Goal: Obtain resource: Obtain resource

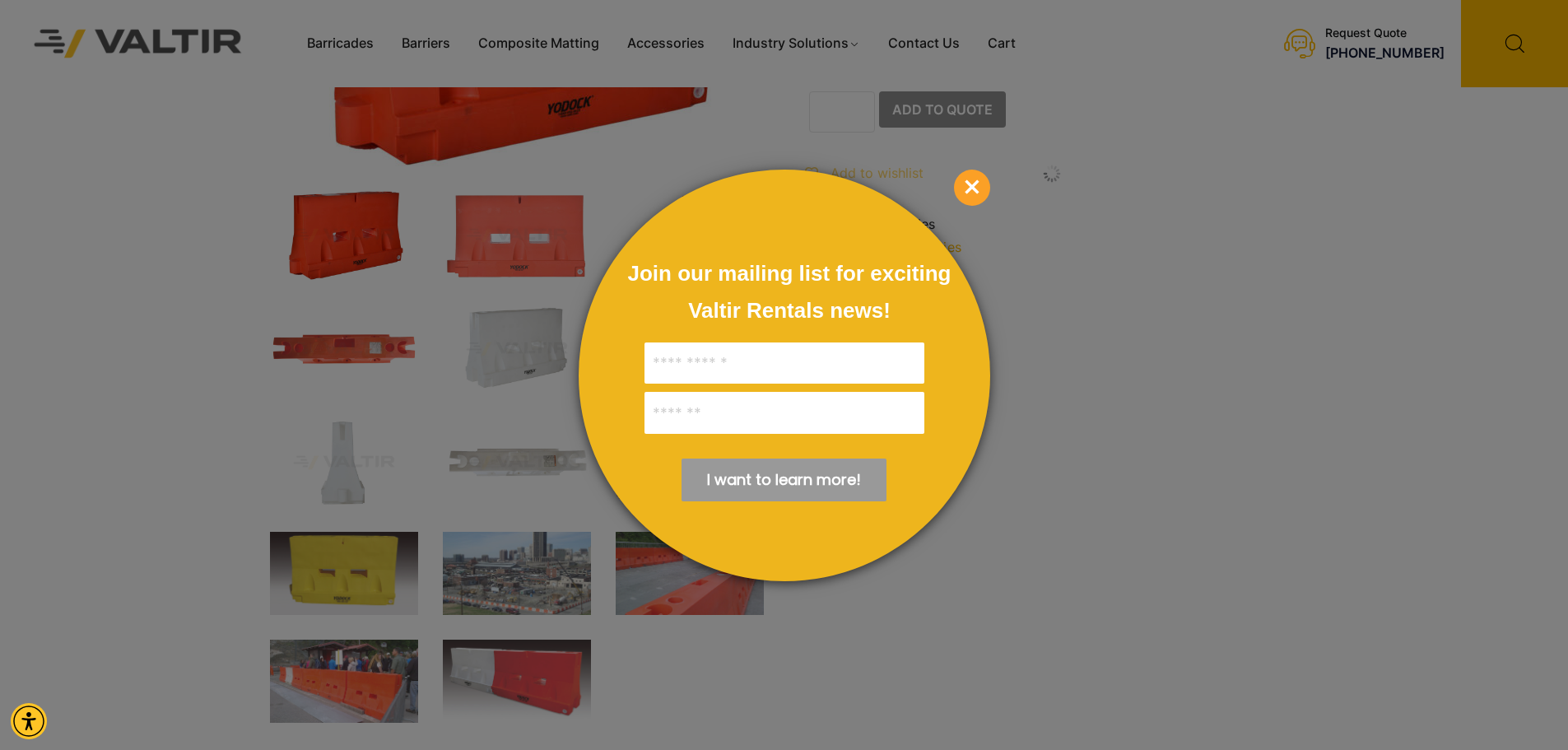
scroll to position [247, 0]
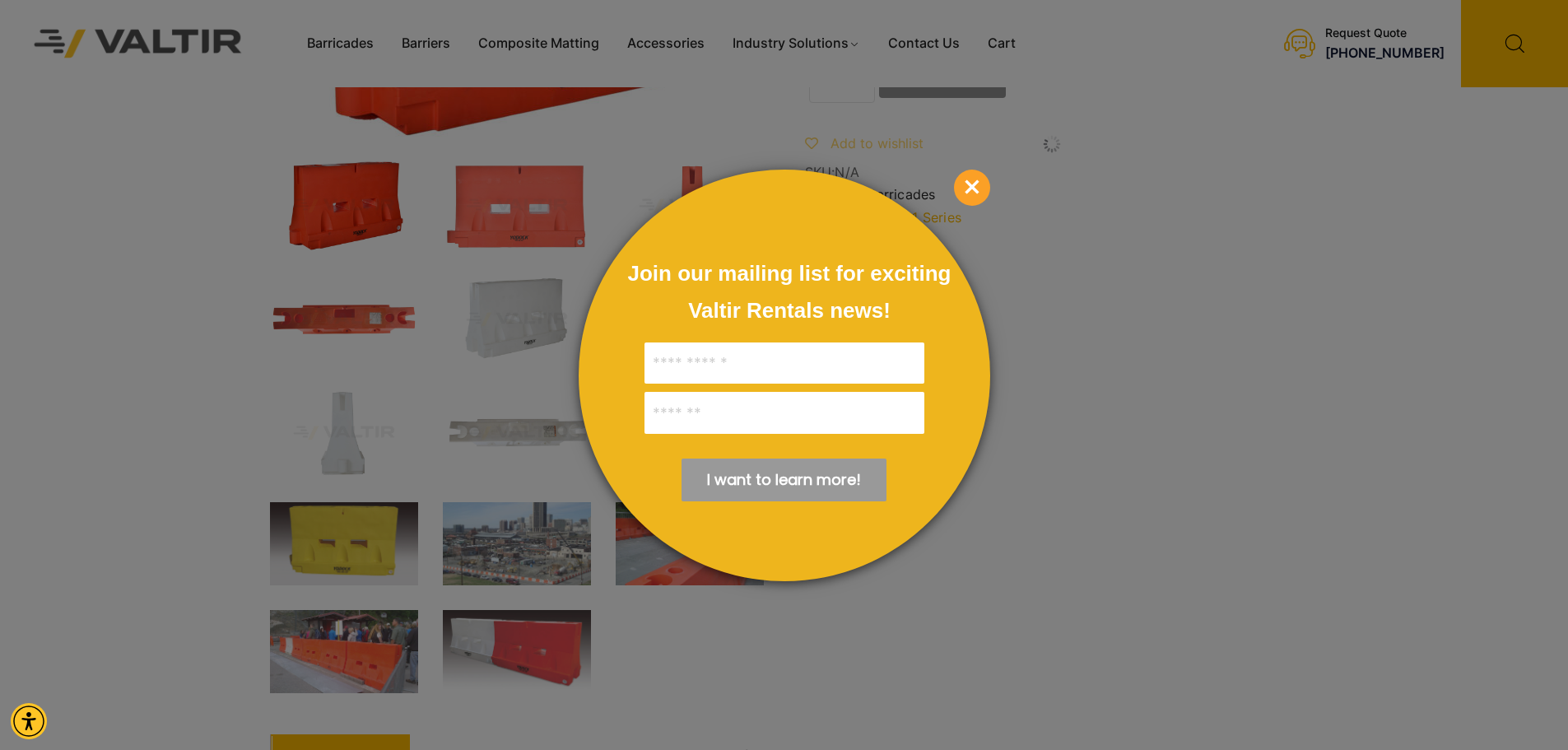
click at [965, 181] on span "×" at bounding box center [972, 188] width 36 height 36
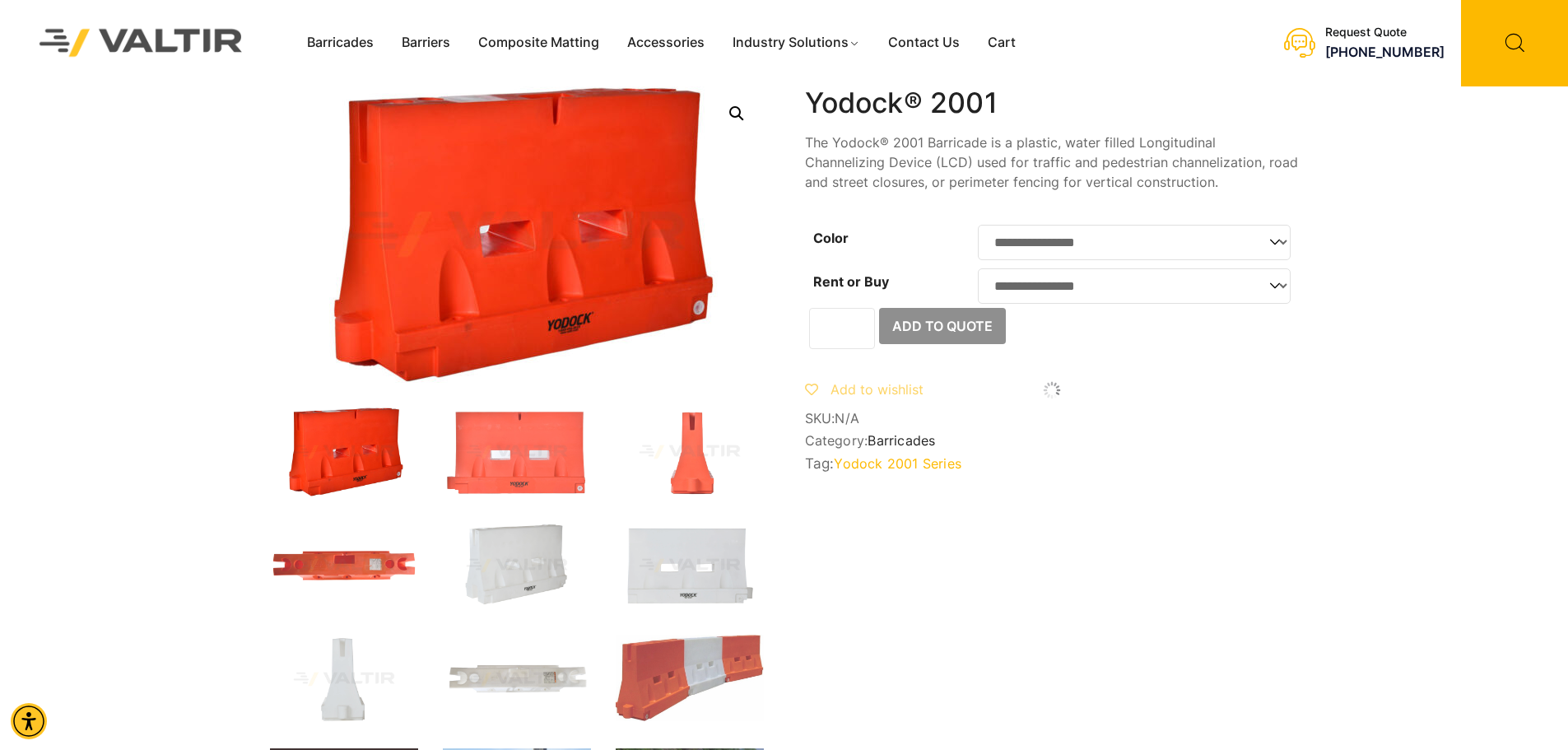
scroll to position [0, 0]
click at [674, 45] on link "Accessories" at bounding box center [666, 43] width 105 height 25
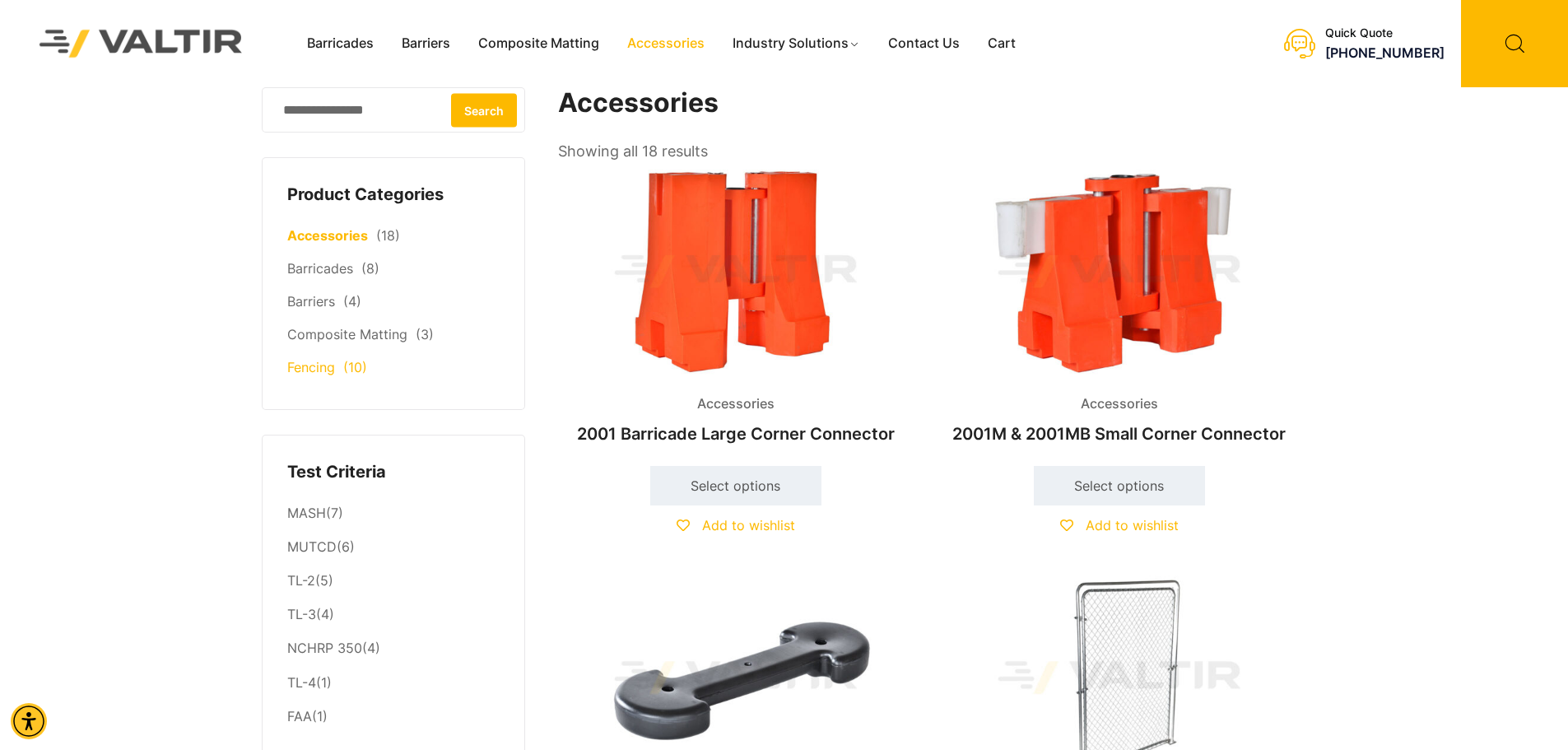
click at [324, 370] on link "Fencing" at bounding box center [310, 366] width 47 height 16
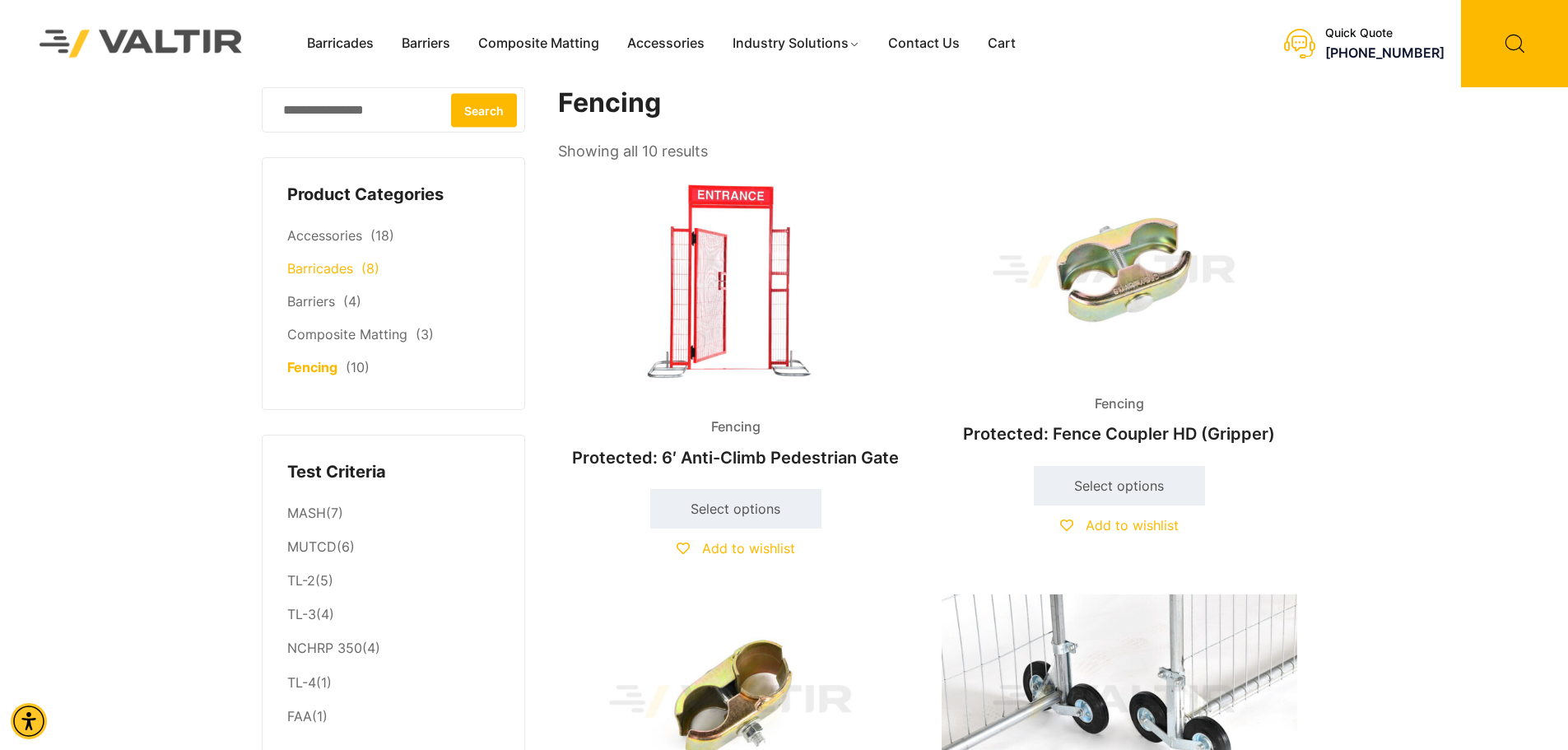
click at [326, 274] on link "Barricades" at bounding box center [320, 268] width 66 height 16
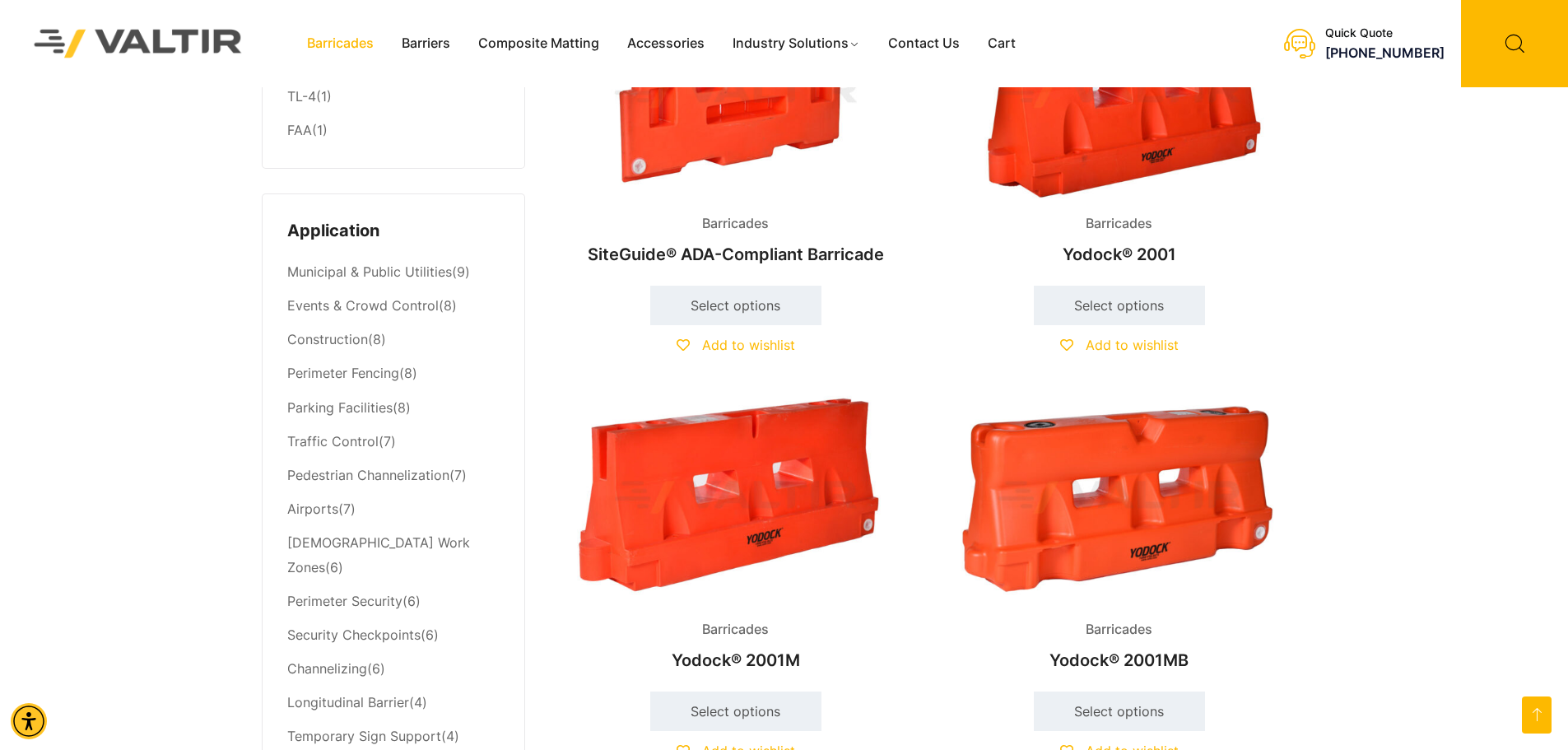
scroll to position [577, 0]
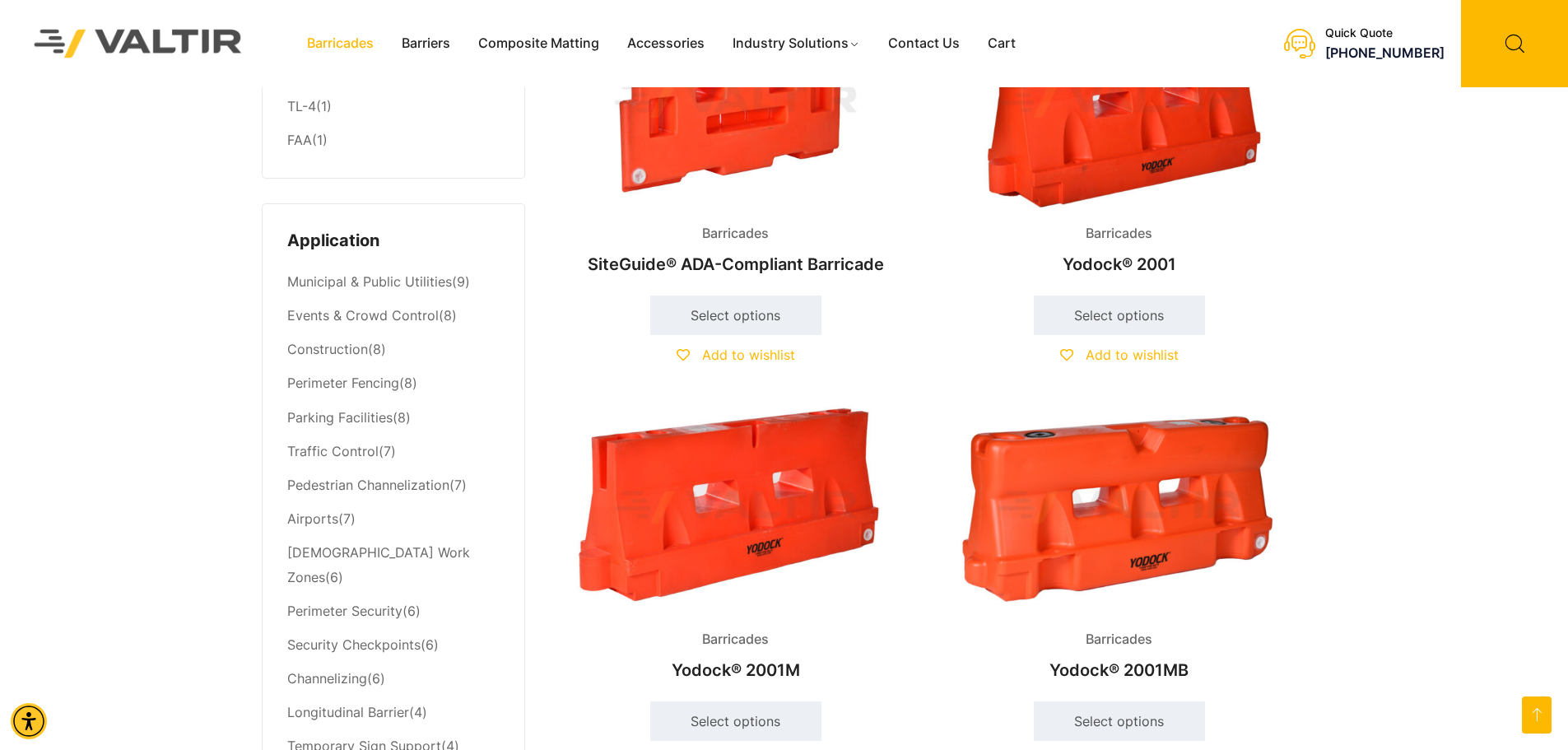
click at [1104, 175] on img at bounding box center [1120, 101] width 356 height 213
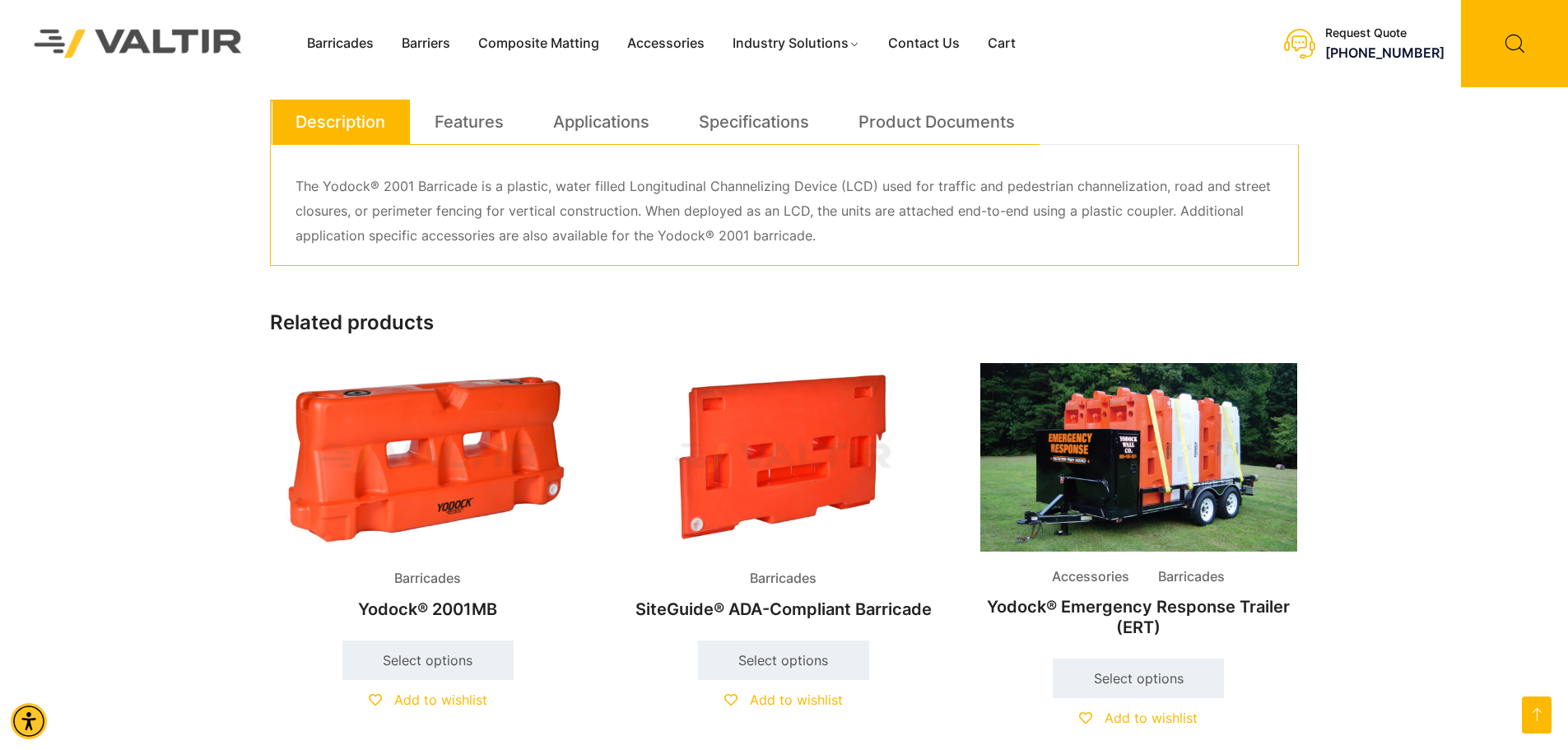
scroll to position [741, 0]
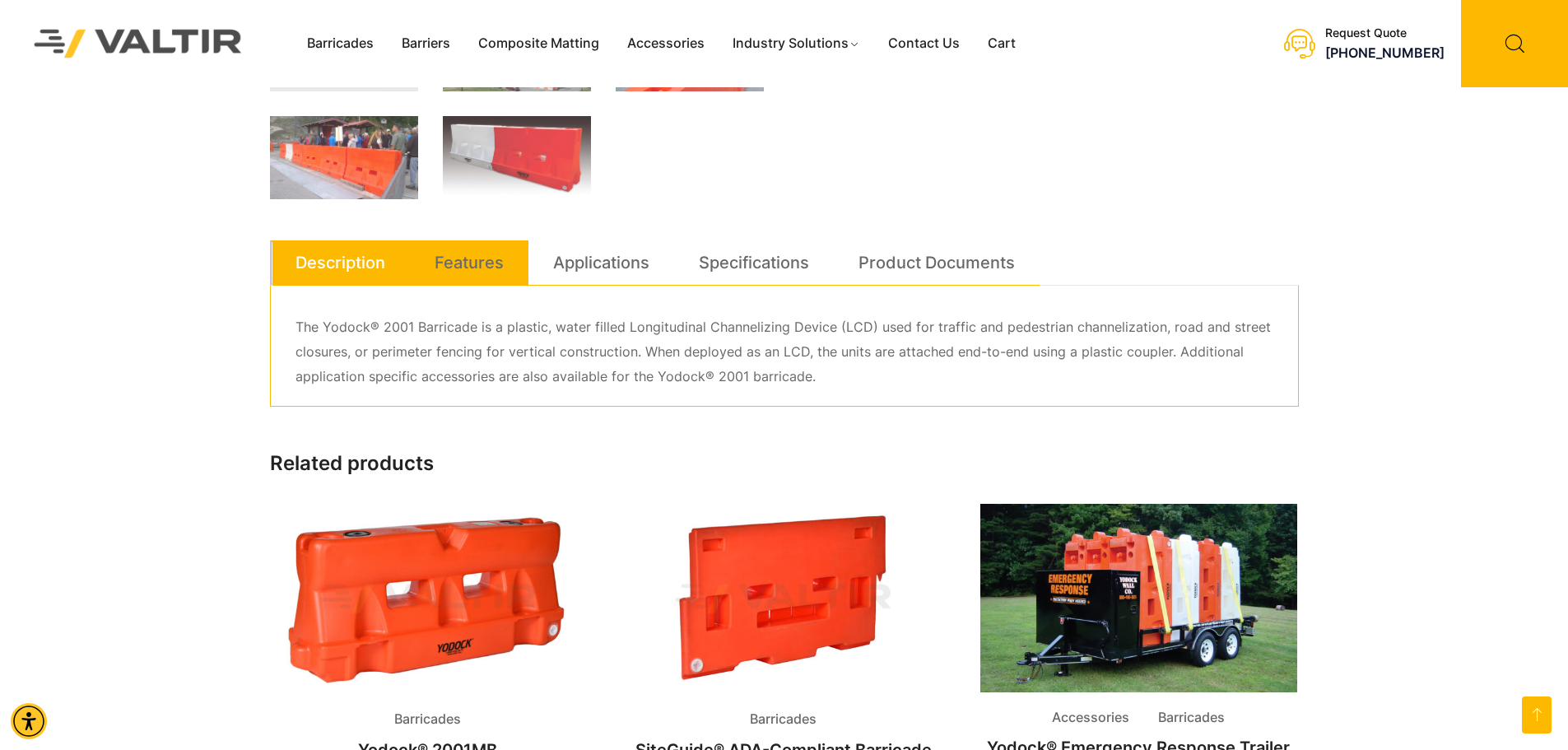
click at [472, 263] on link "Features" at bounding box center [469, 263] width 69 height 45
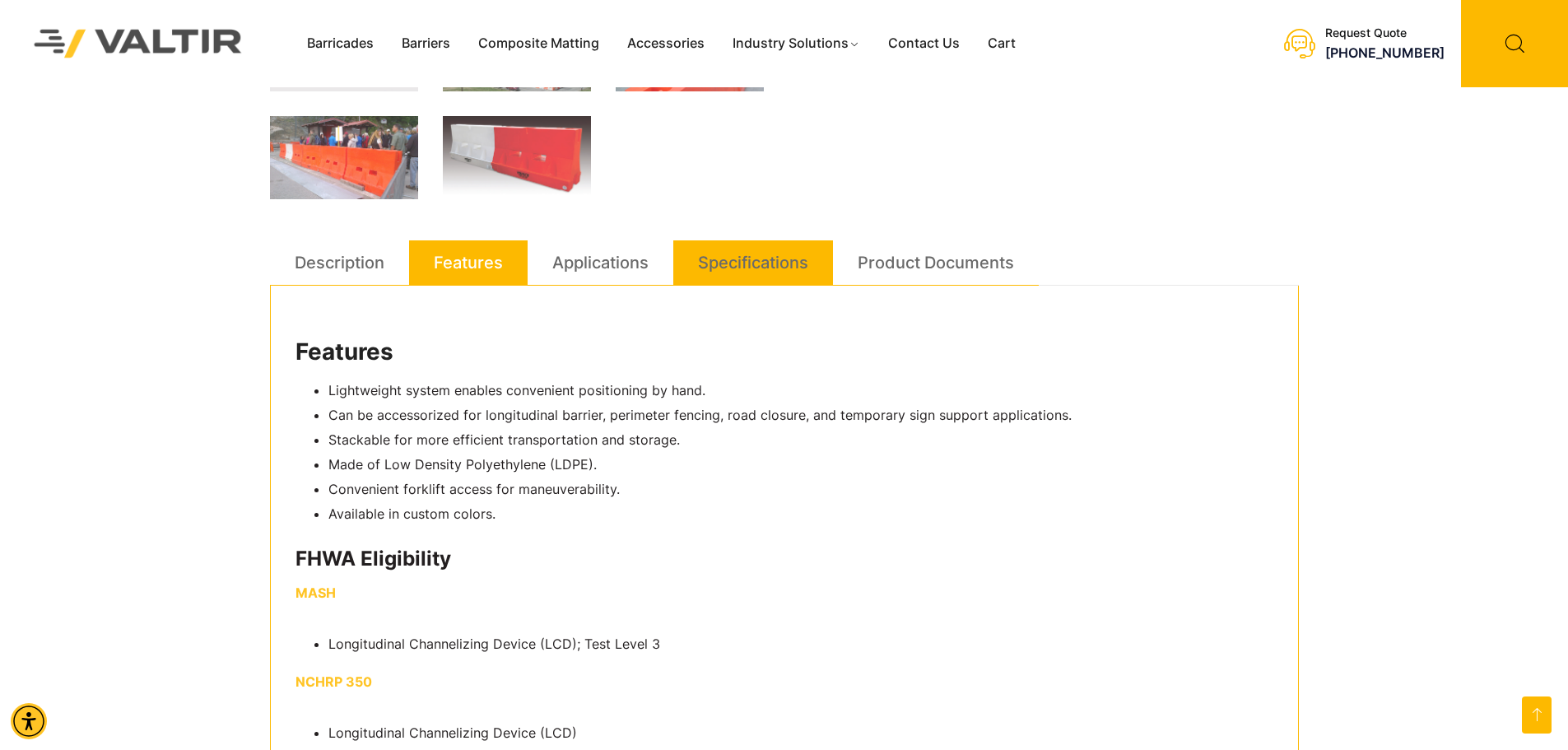
click at [729, 266] on link "Specifications" at bounding box center [753, 263] width 110 height 45
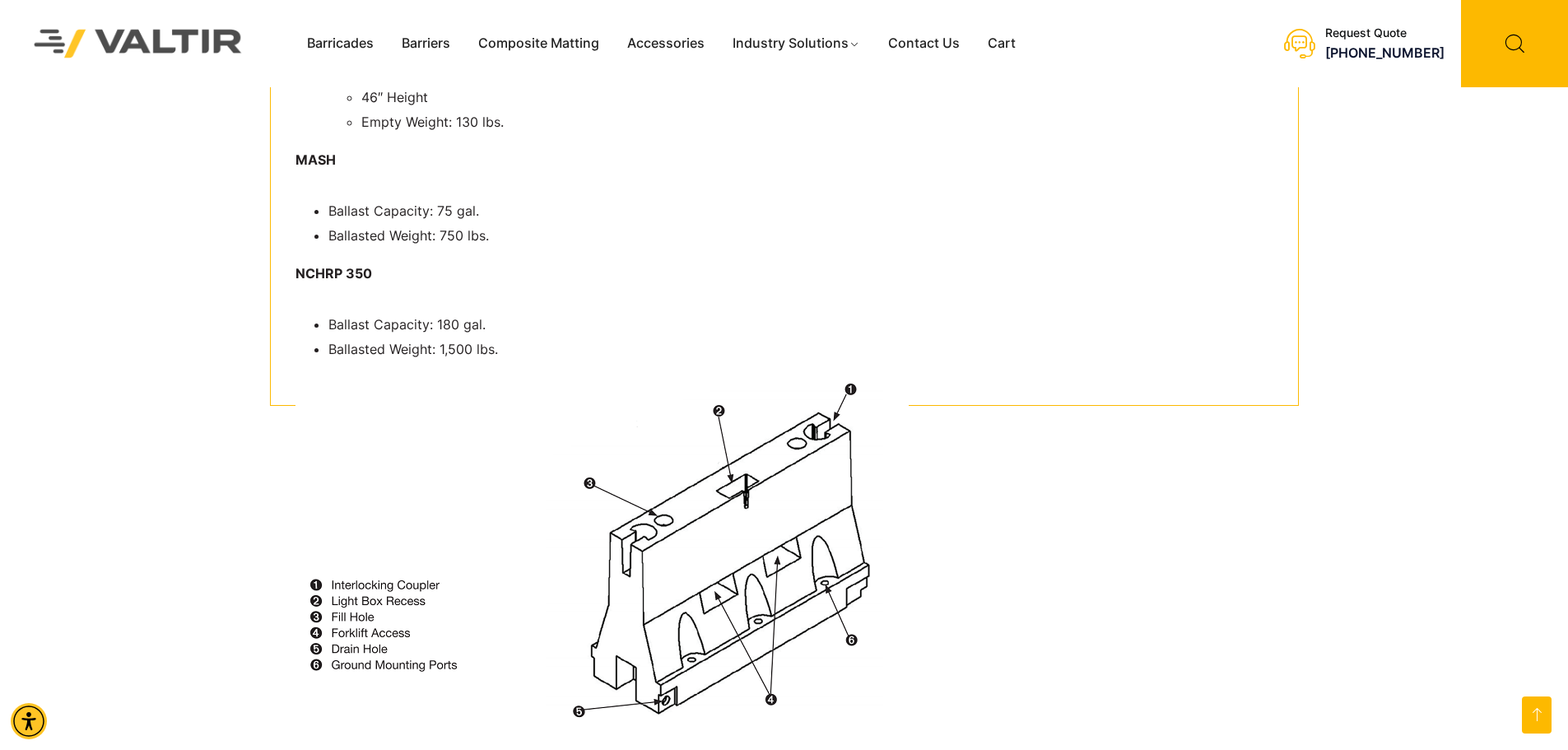
scroll to position [906, 0]
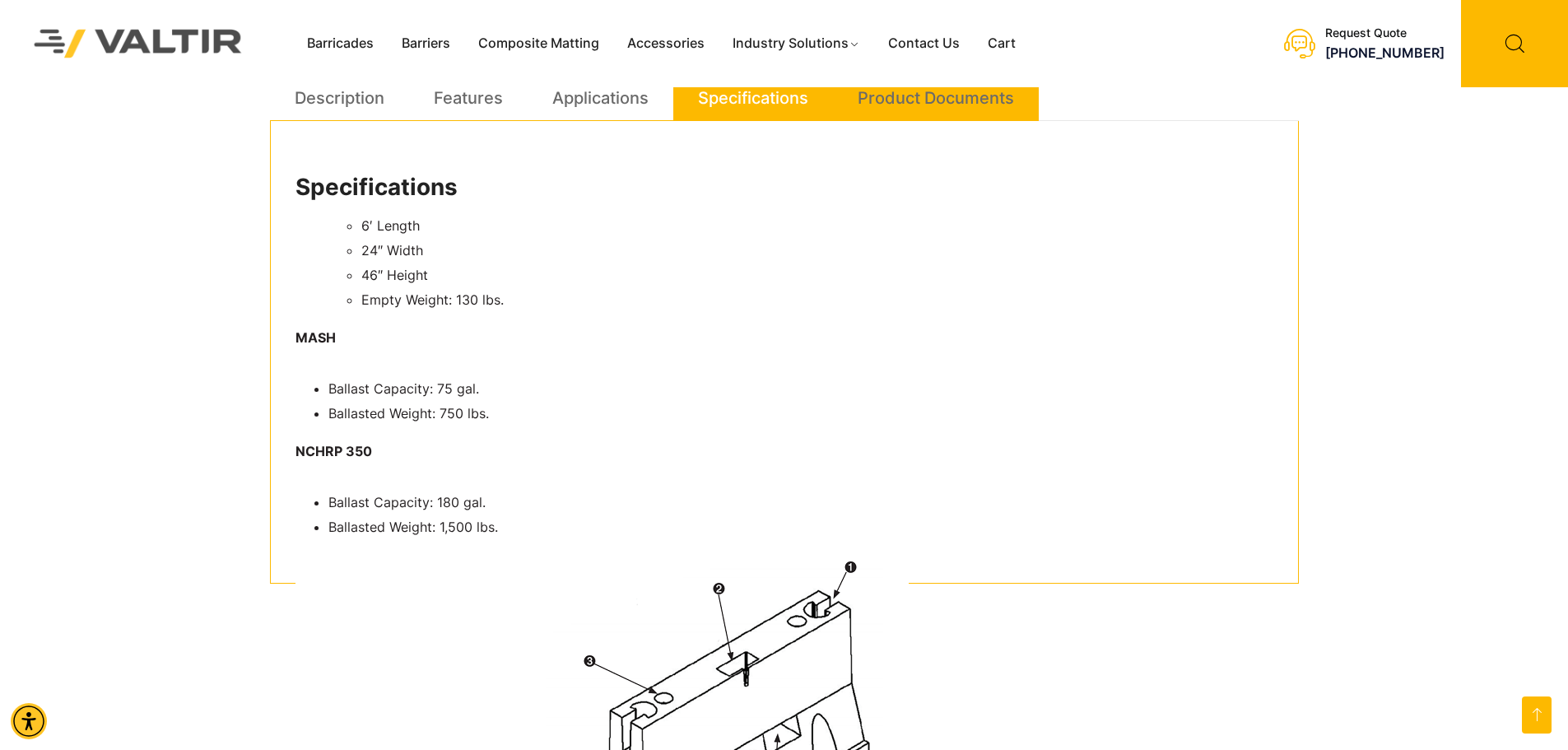
click at [921, 103] on link "Product Documents" at bounding box center [935, 98] width 156 height 45
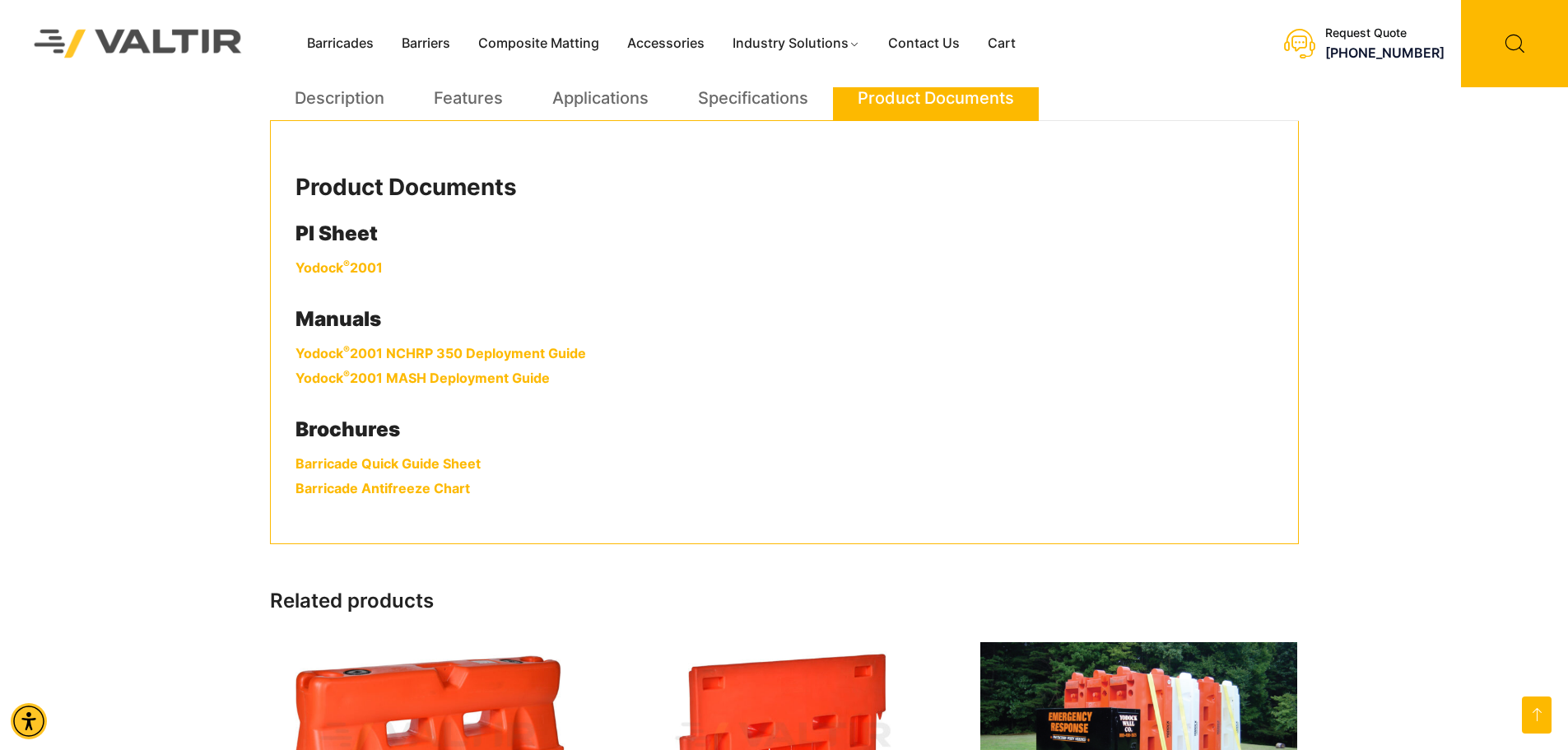
click at [477, 353] on link "Yodock ® 2001 NCHRP 350 Deployment Guide" at bounding box center [440, 353] width 290 height 16
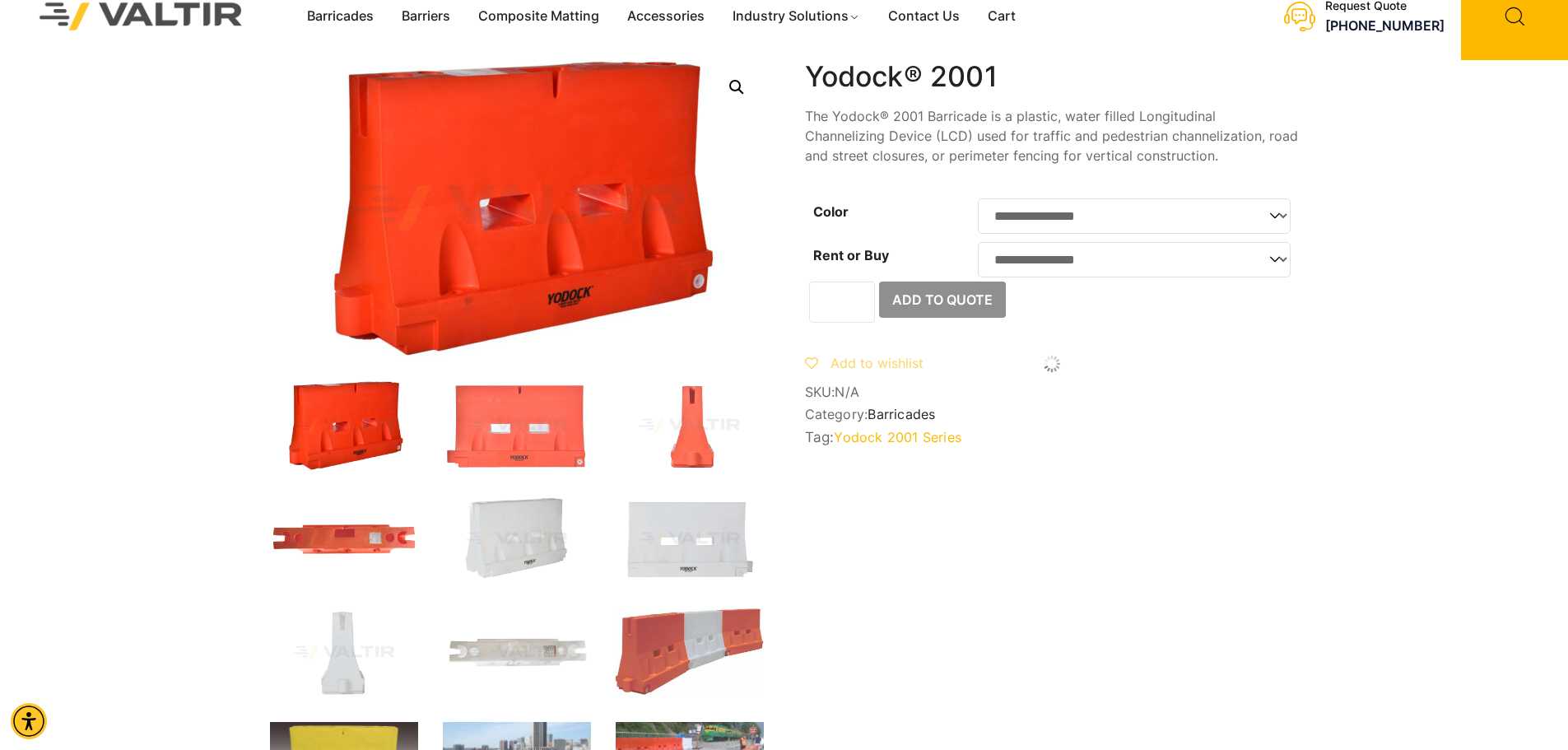
scroll to position [0, 0]
